Goal: Navigation & Orientation: Find specific page/section

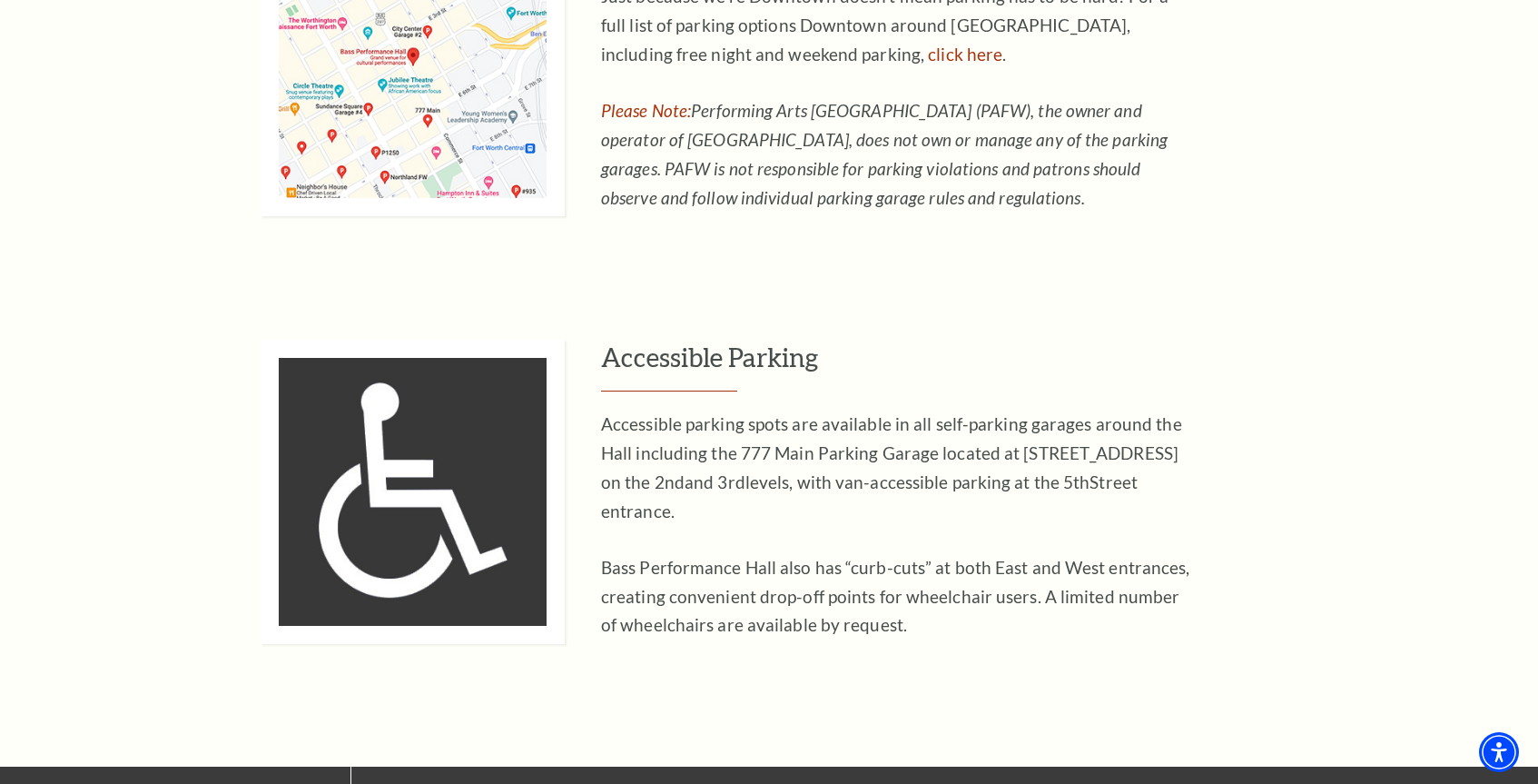
scroll to position [1180, 0]
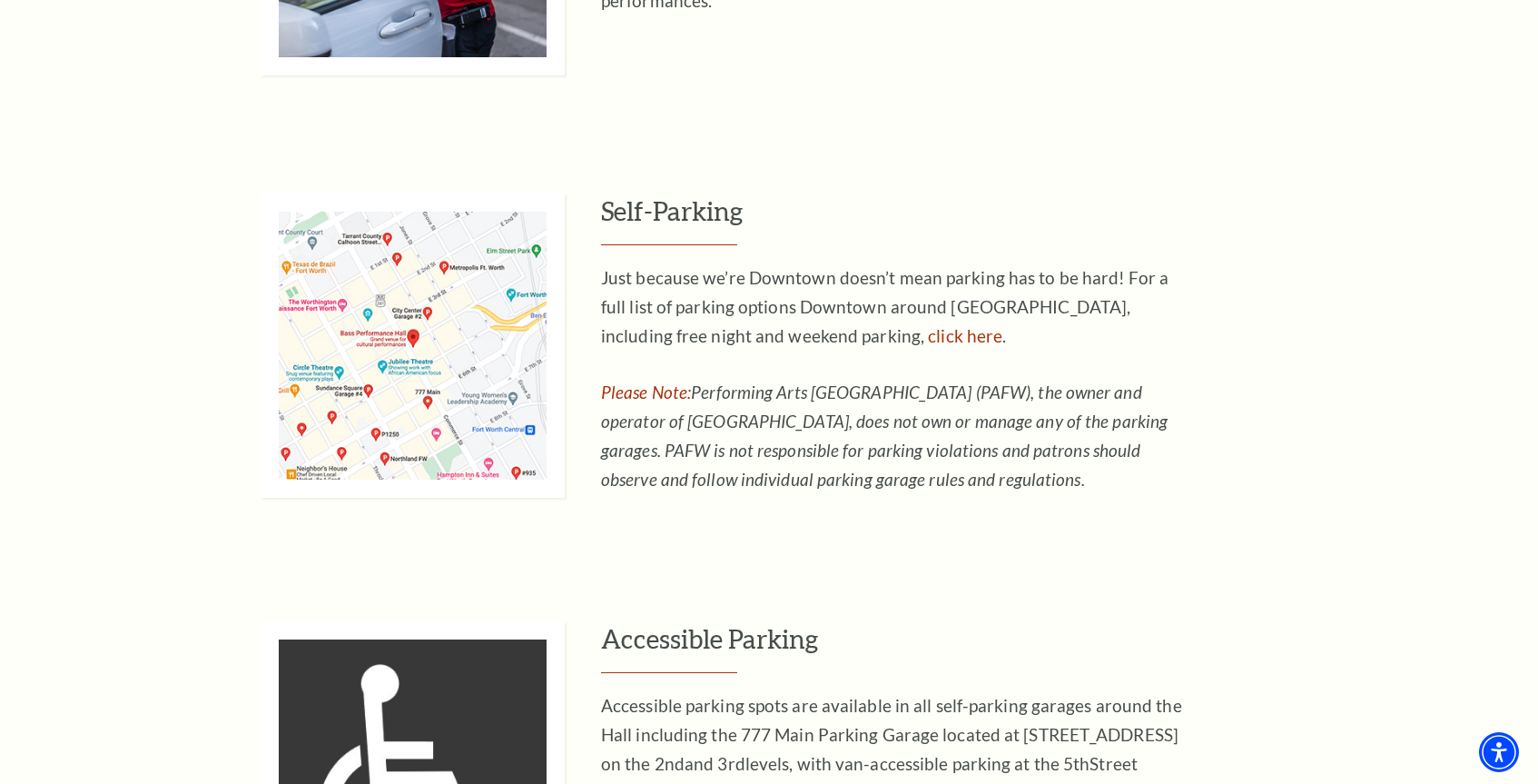
click at [403, 364] on img at bounding box center [412, 345] width 304 height 304
click at [376, 380] on img at bounding box center [412, 345] width 304 height 304
click at [928, 344] on link "click here" at bounding box center [965, 335] width 74 height 21
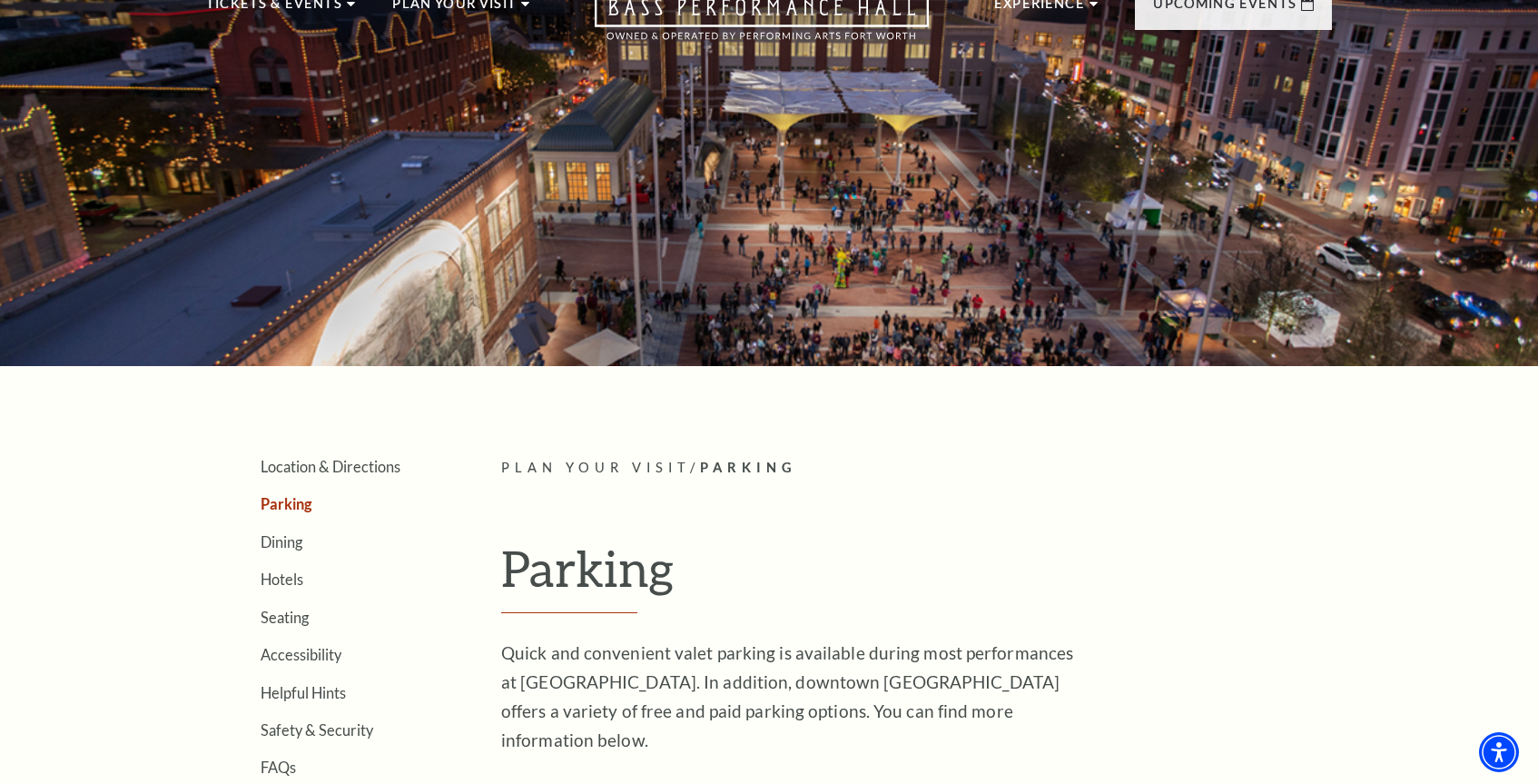
scroll to position [182, 0]
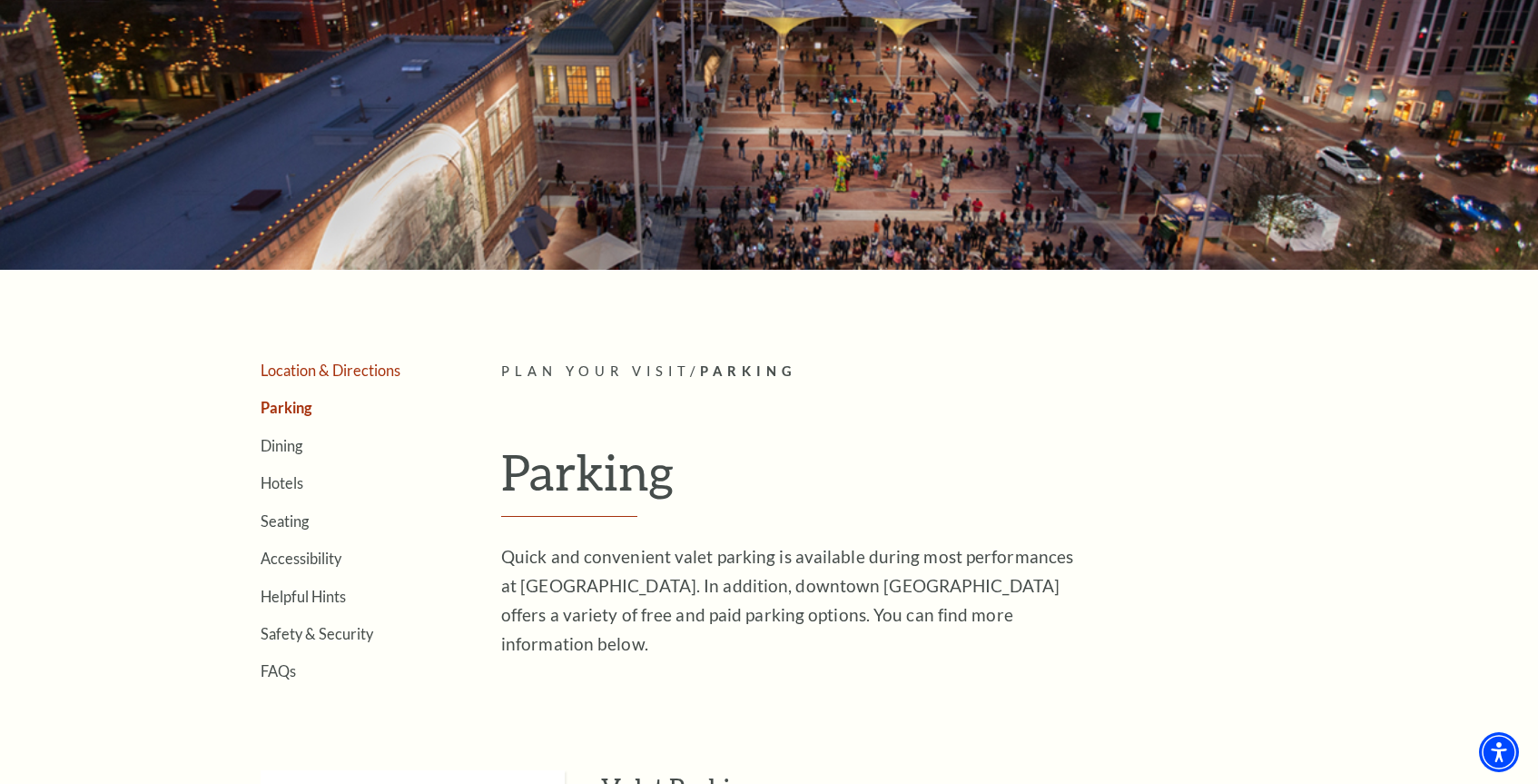
click at [320, 375] on link "Location & Directions" at bounding box center [330, 370] width 140 height 17
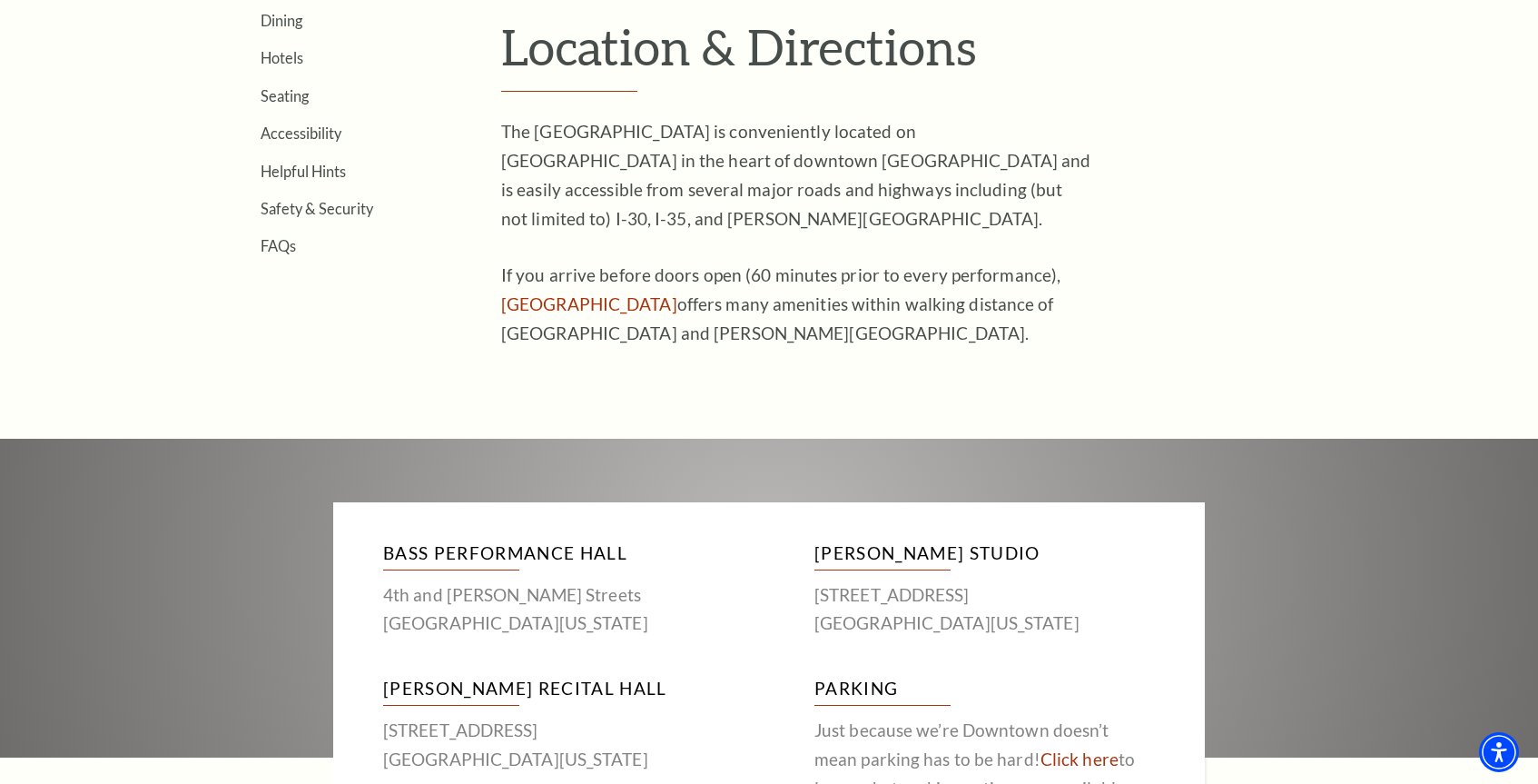
scroll to position [635, 0]
